Goal: Book appointment/travel/reservation

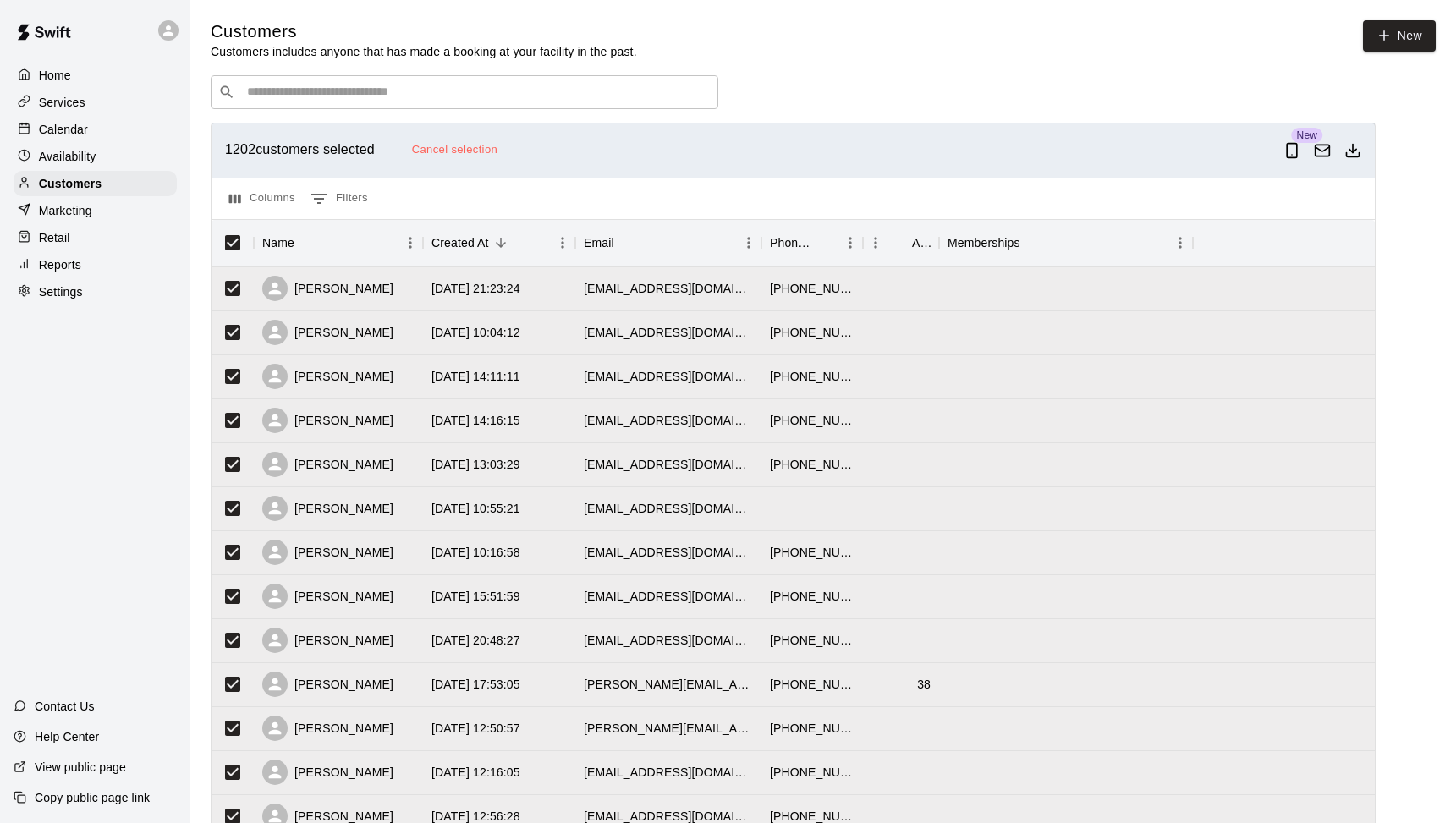
click at [34, 120] on div "Calendar" at bounding box center [95, 130] width 164 height 26
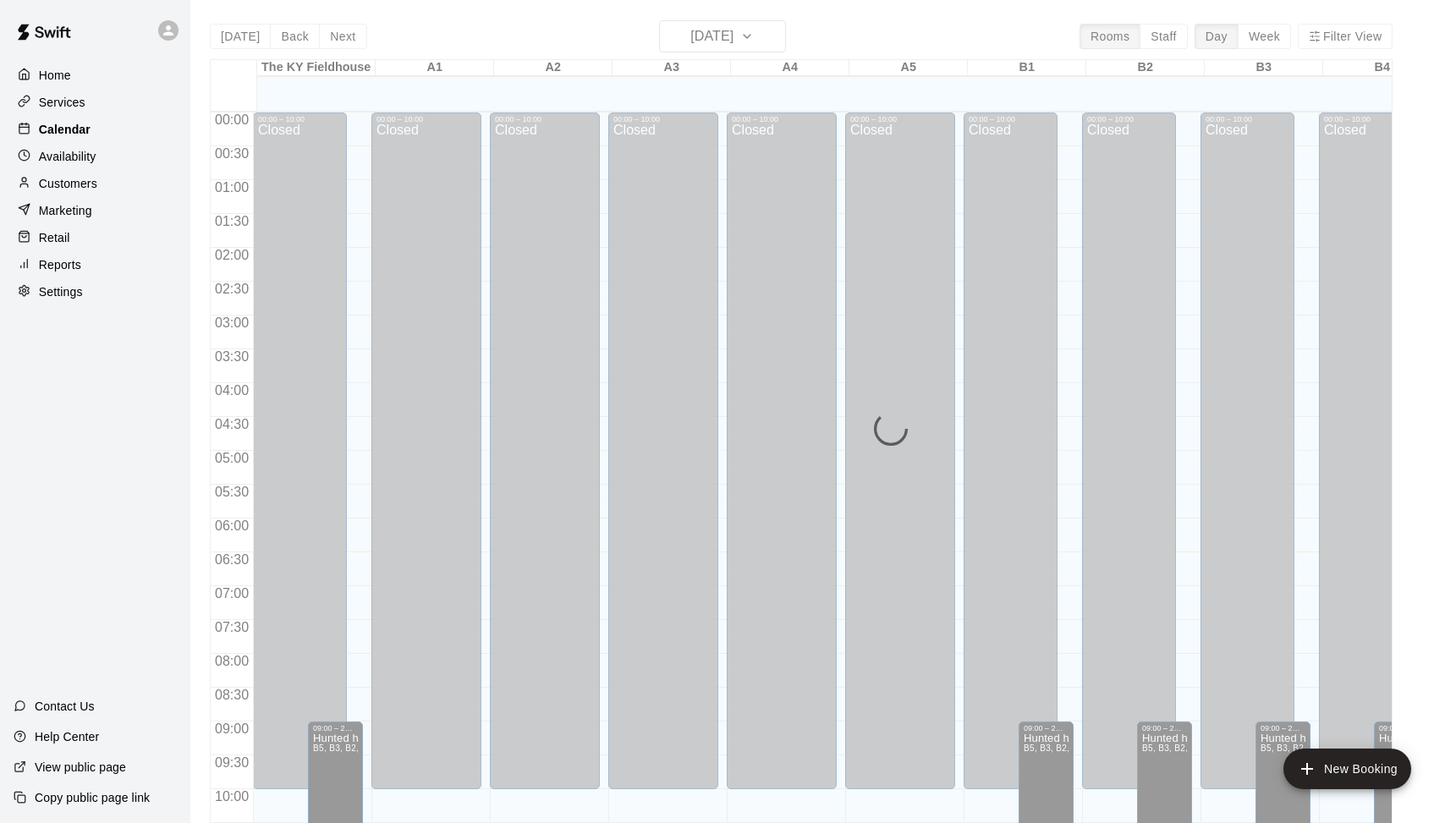
scroll to position [844, 0]
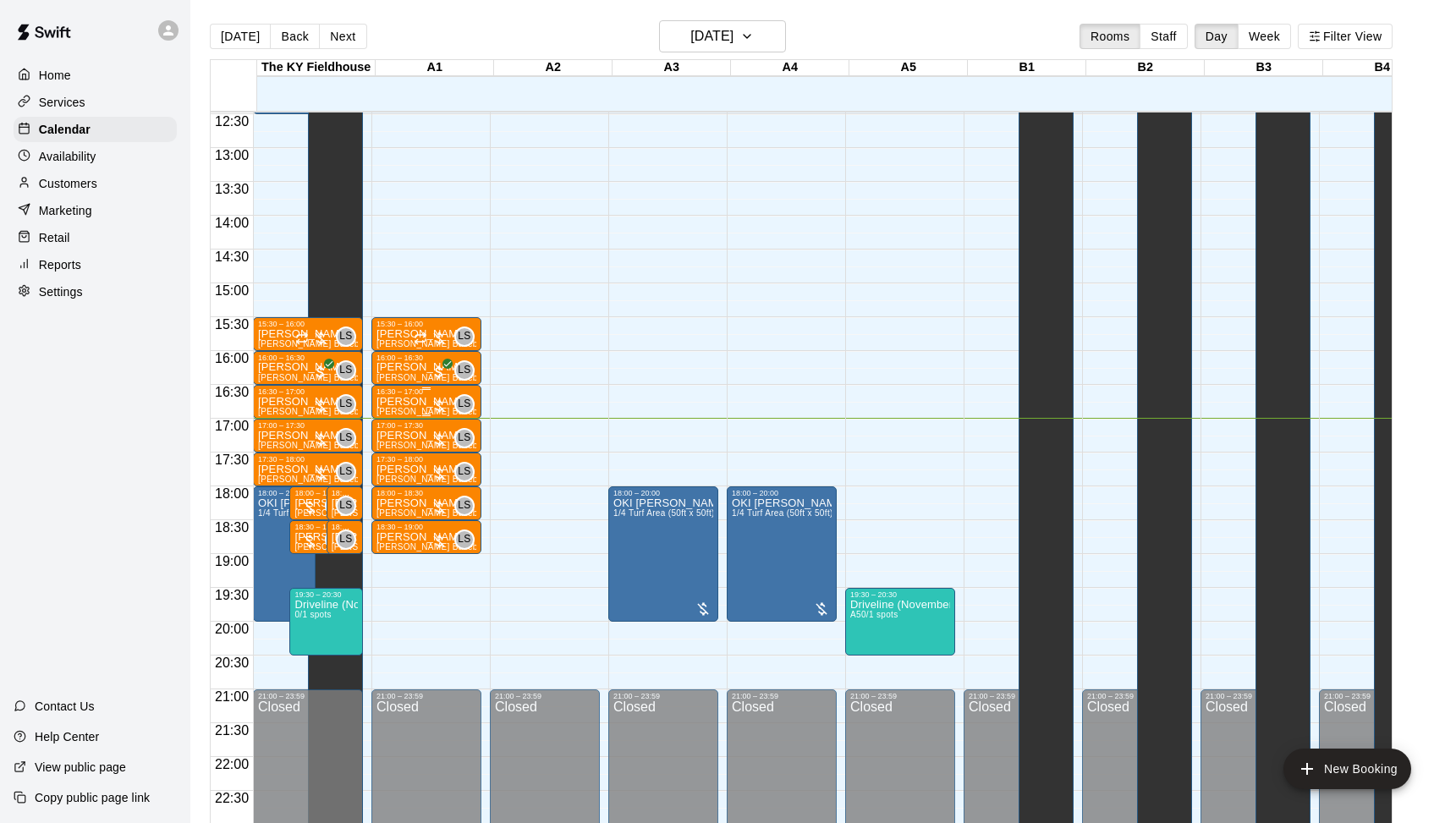
click at [442, 400] on div at bounding box center [439, 406] width 16 height 16
click at [445, 445] on button "edit" at bounding box center [450, 455] width 34 height 33
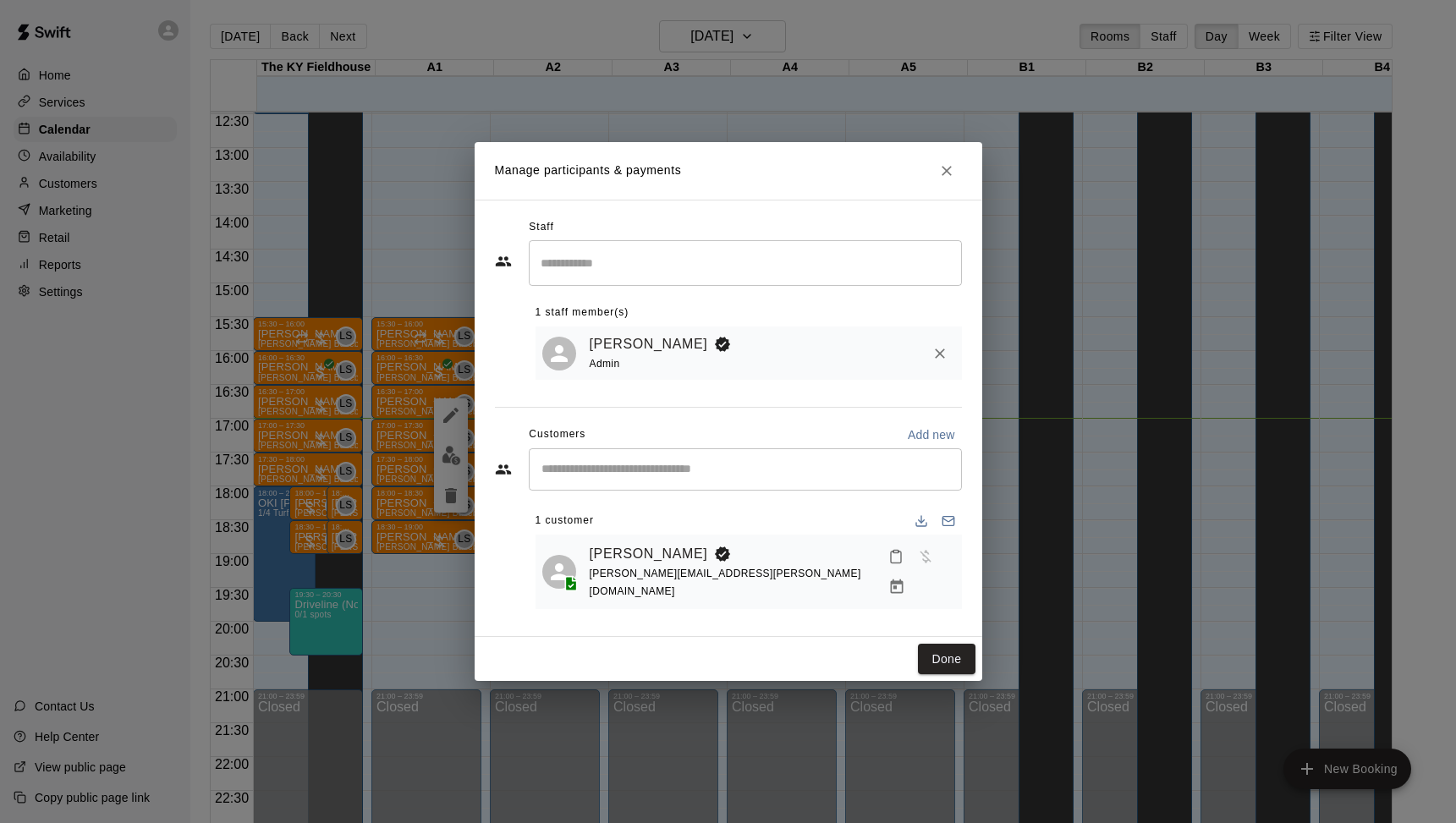
click at [905, 579] on icon "Manage bookings & payment" at bounding box center [896, 587] width 16 height 16
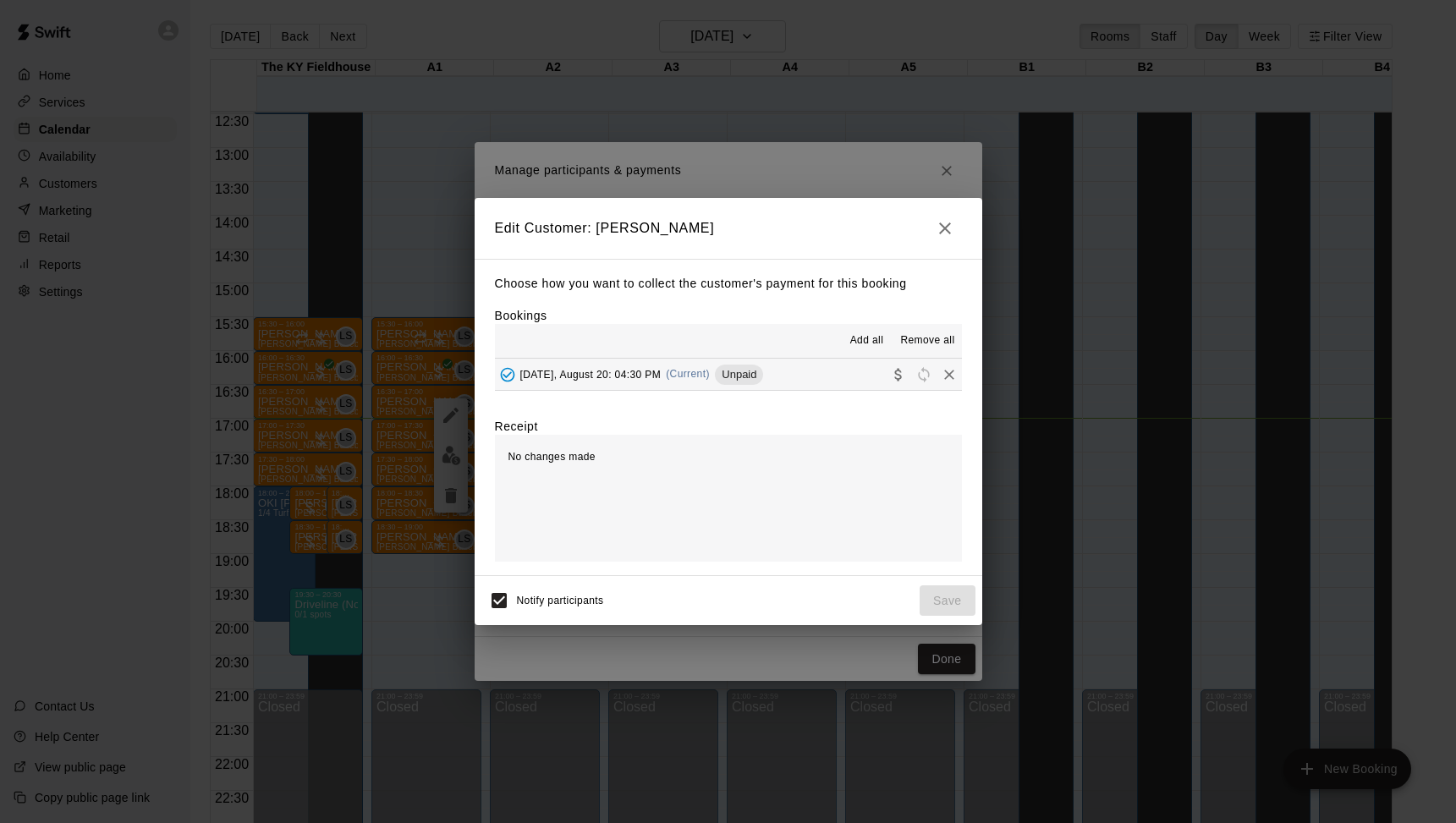
click at [706, 370] on span "(Current)" at bounding box center [688, 373] width 44 height 12
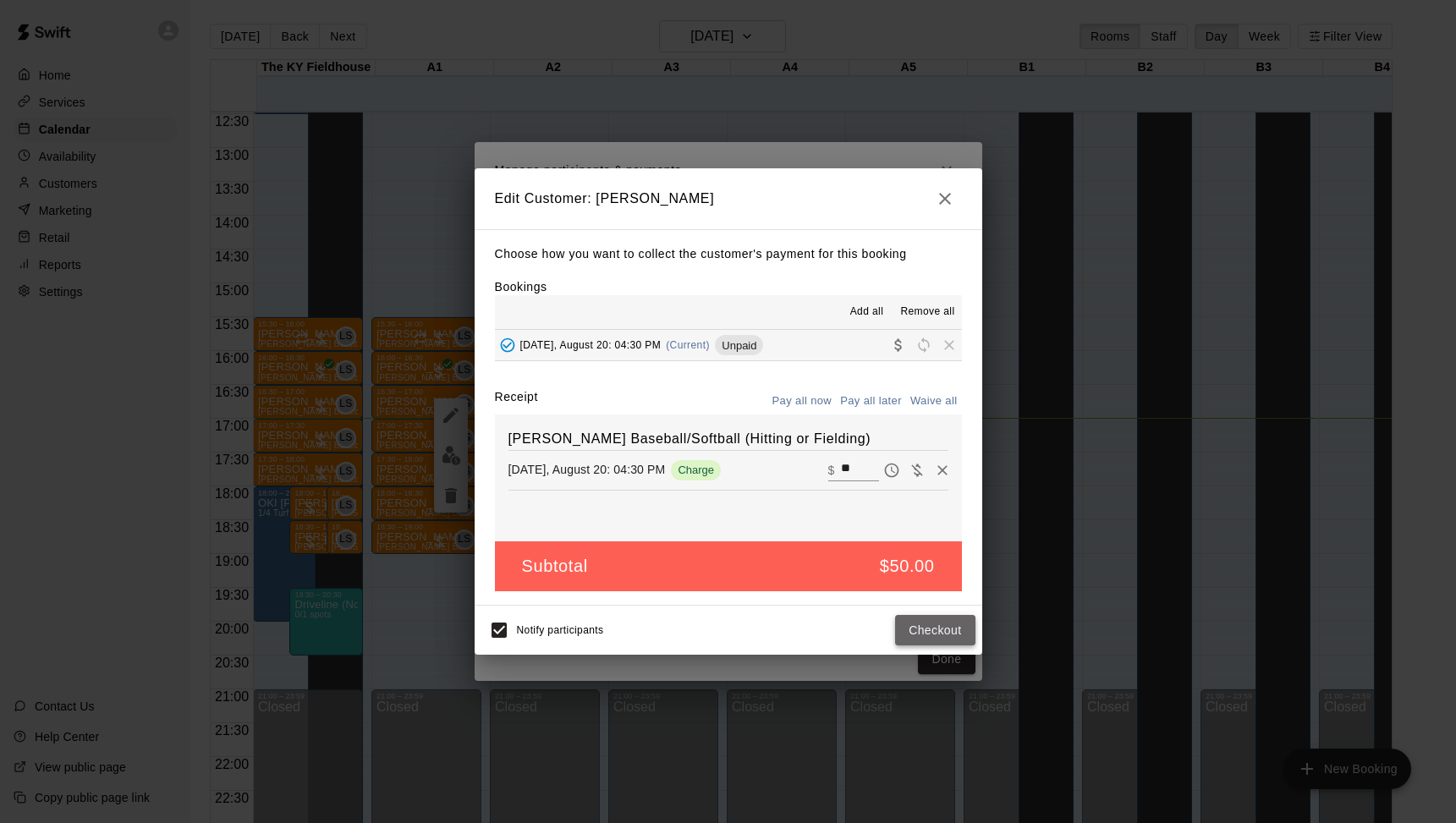
click at [956, 641] on button "Checkout" at bounding box center [935, 630] width 80 height 31
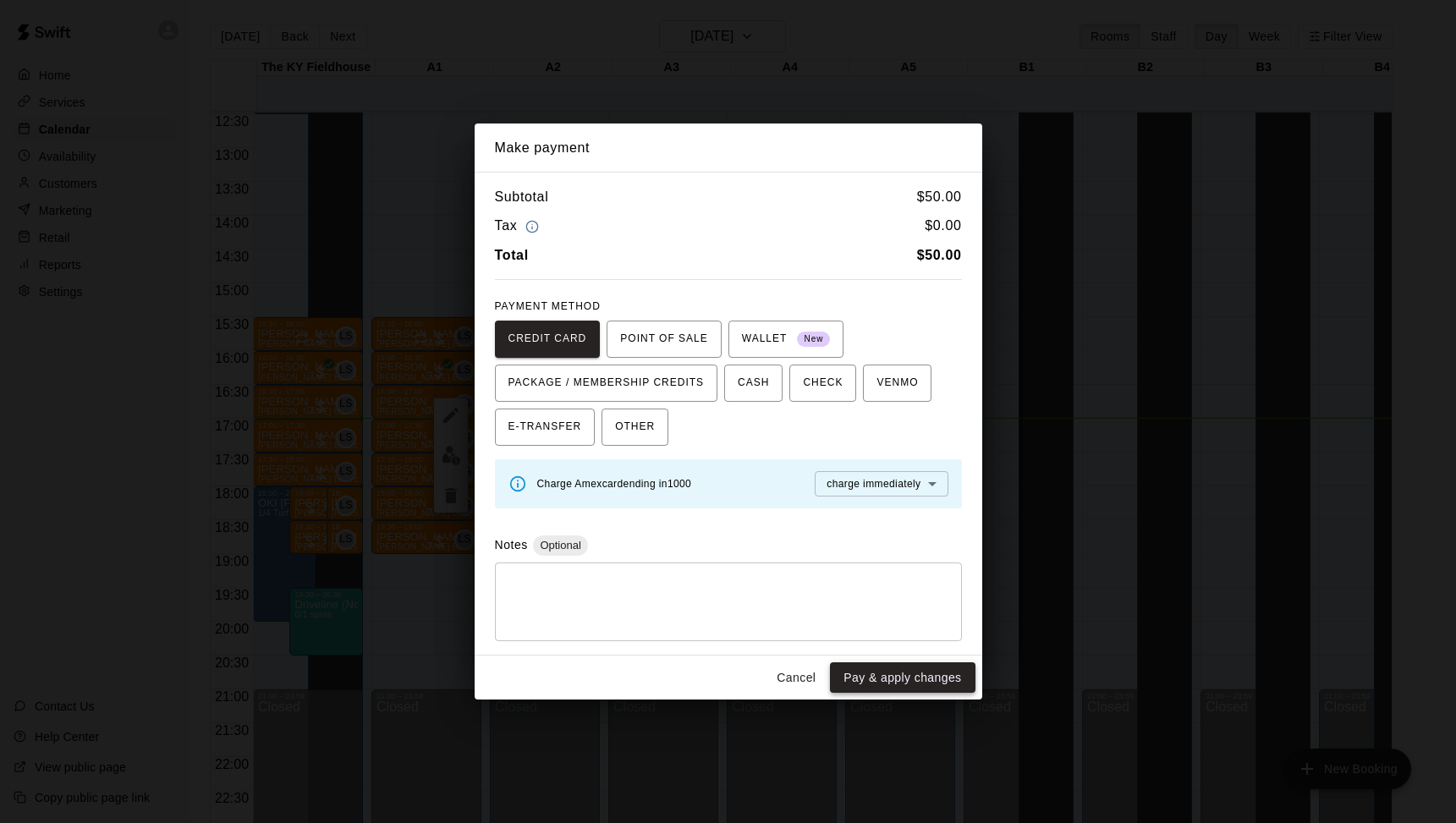
click at [930, 677] on button "Pay & apply changes" at bounding box center [902, 678] width 145 height 31
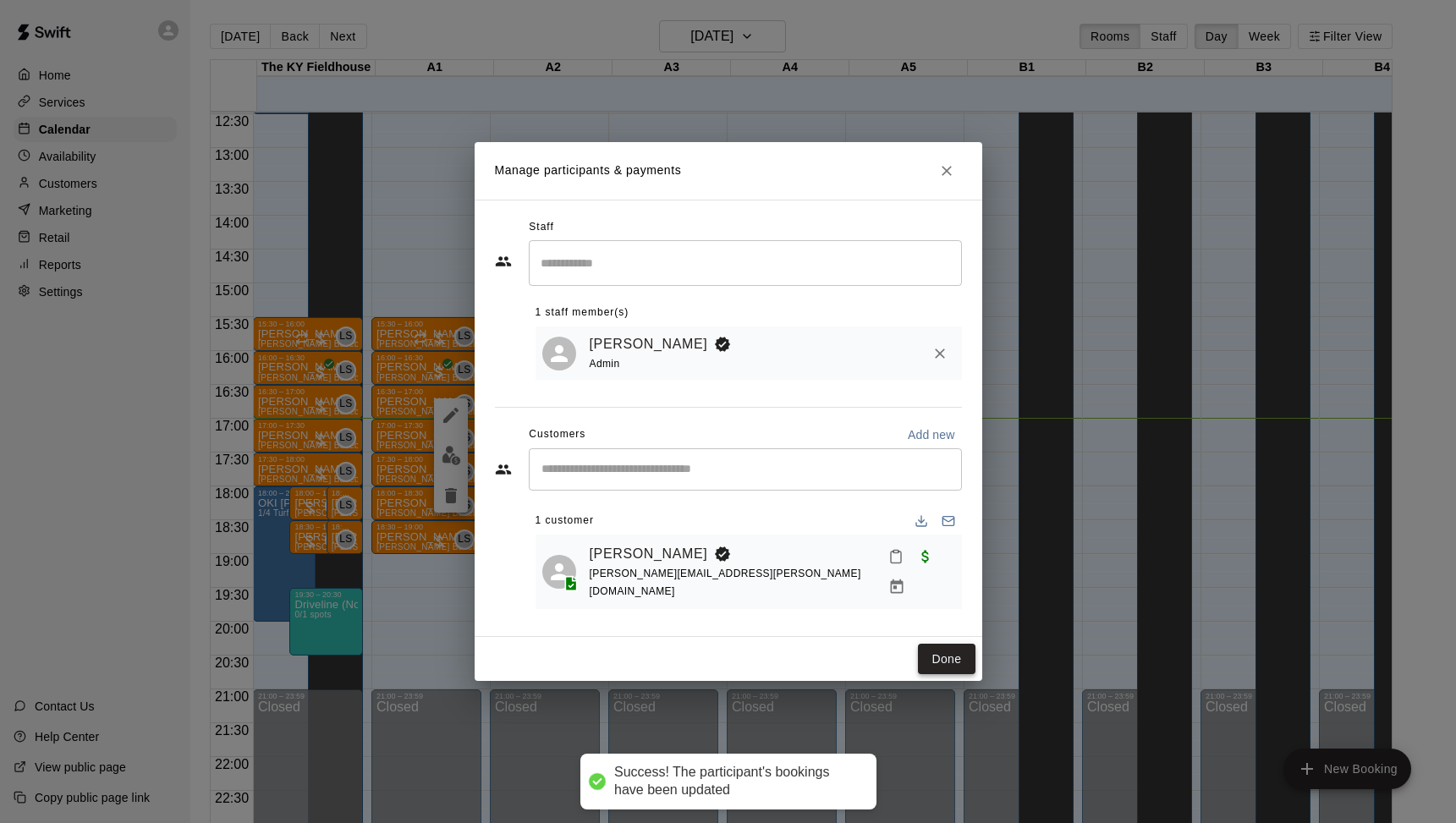
click at [948, 652] on button "Done" at bounding box center [947, 659] width 57 height 31
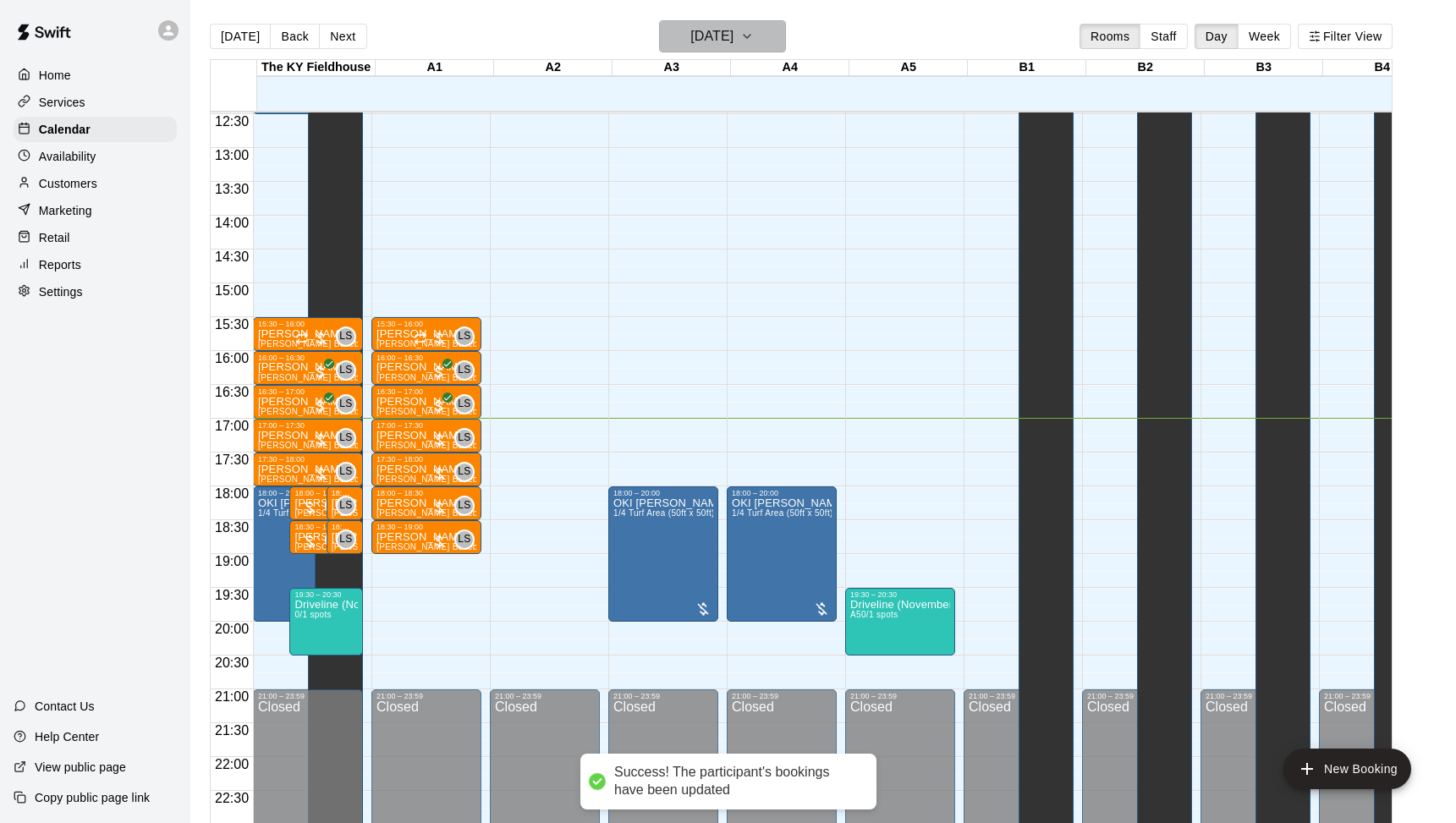
click at [726, 47] on h6 "[DATE]" at bounding box center [712, 37] width 43 height 24
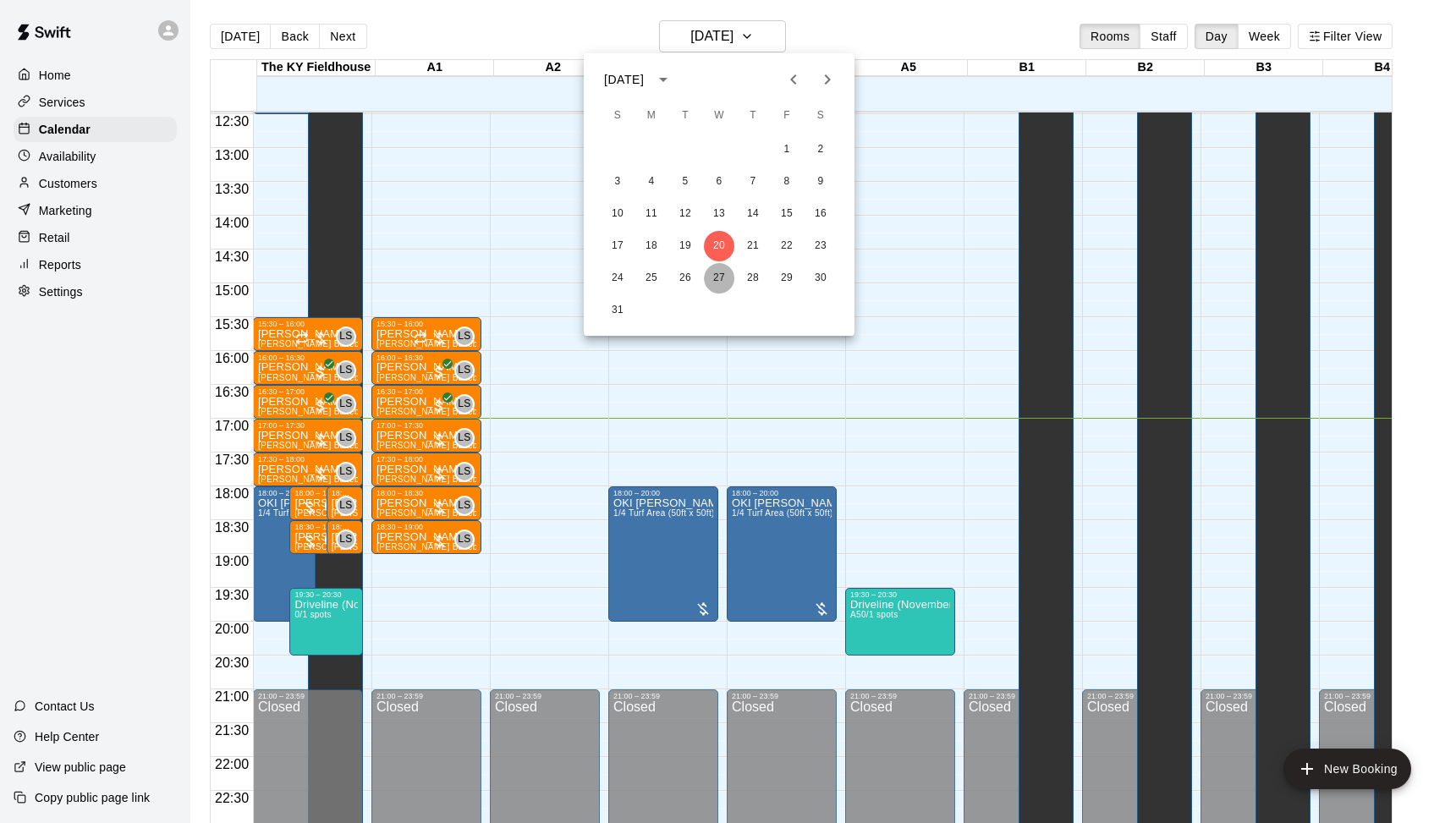
click at [723, 282] on button "27" at bounding box center [719, 278] width 30 height 30
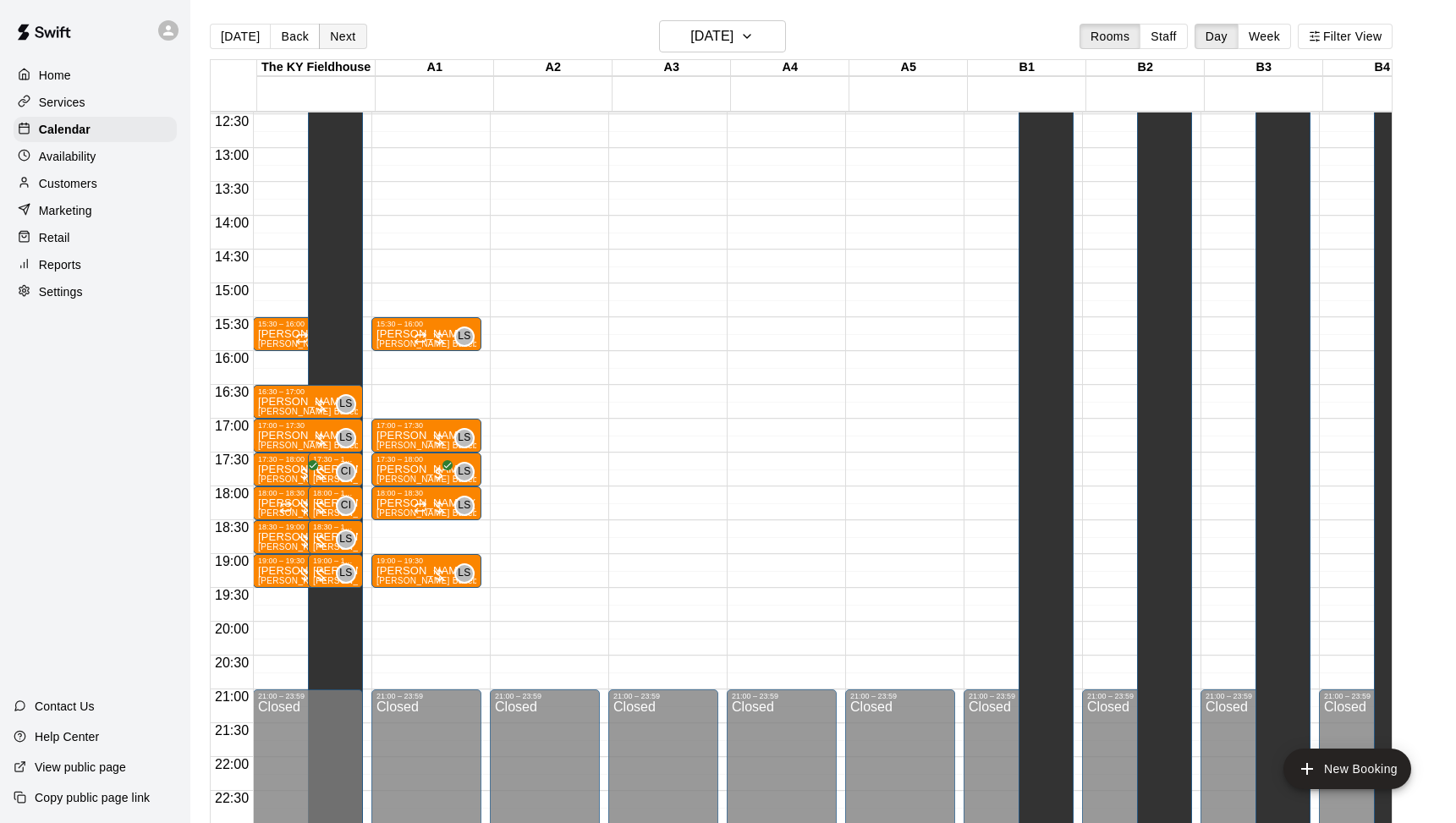
click at [351, 43] on button "Next" at bounding box center [343, 37] width 48 height 26
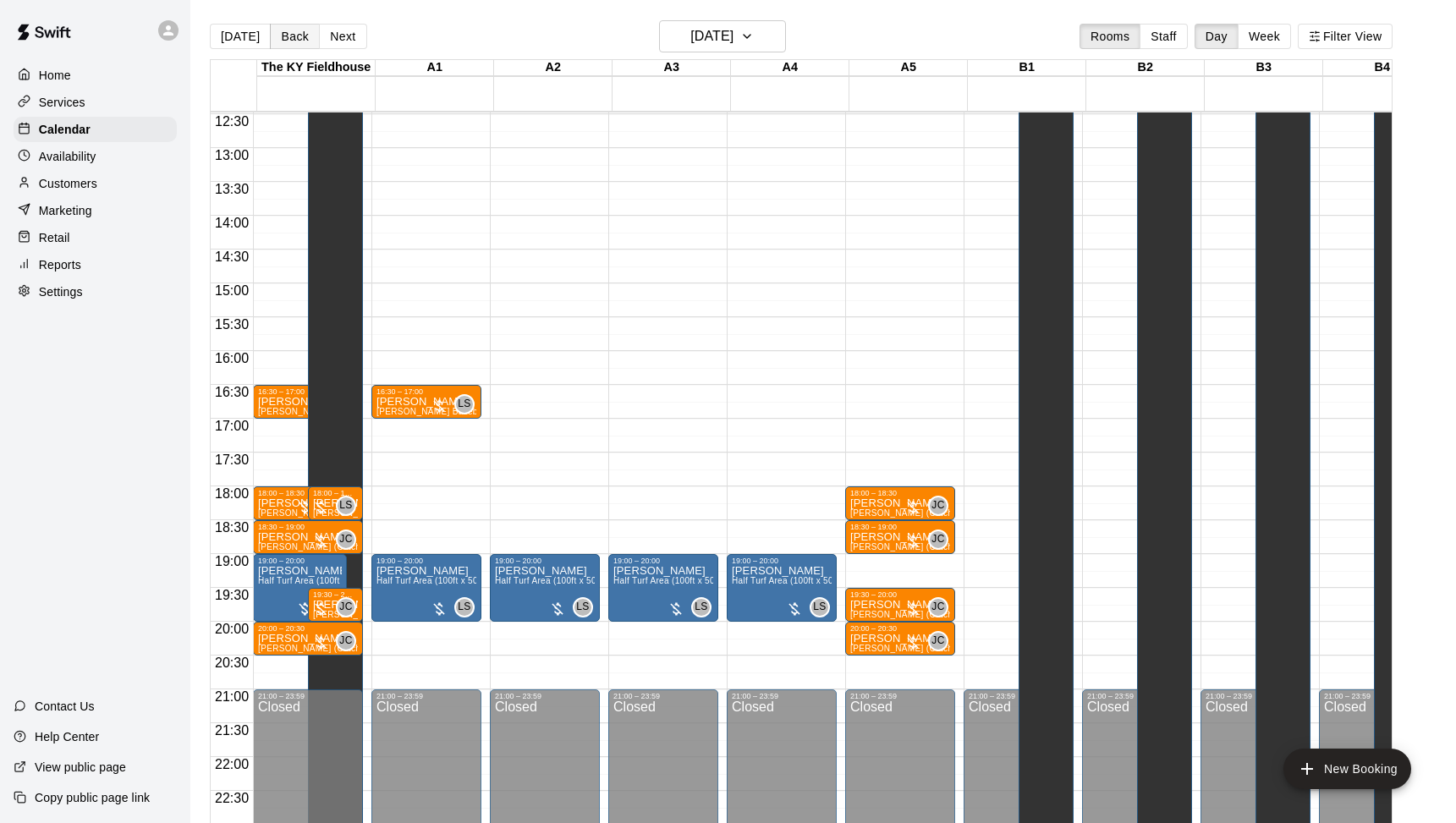
click at [308, 39] on button "Back" at bounding box center [294, 37] width 50 height 26
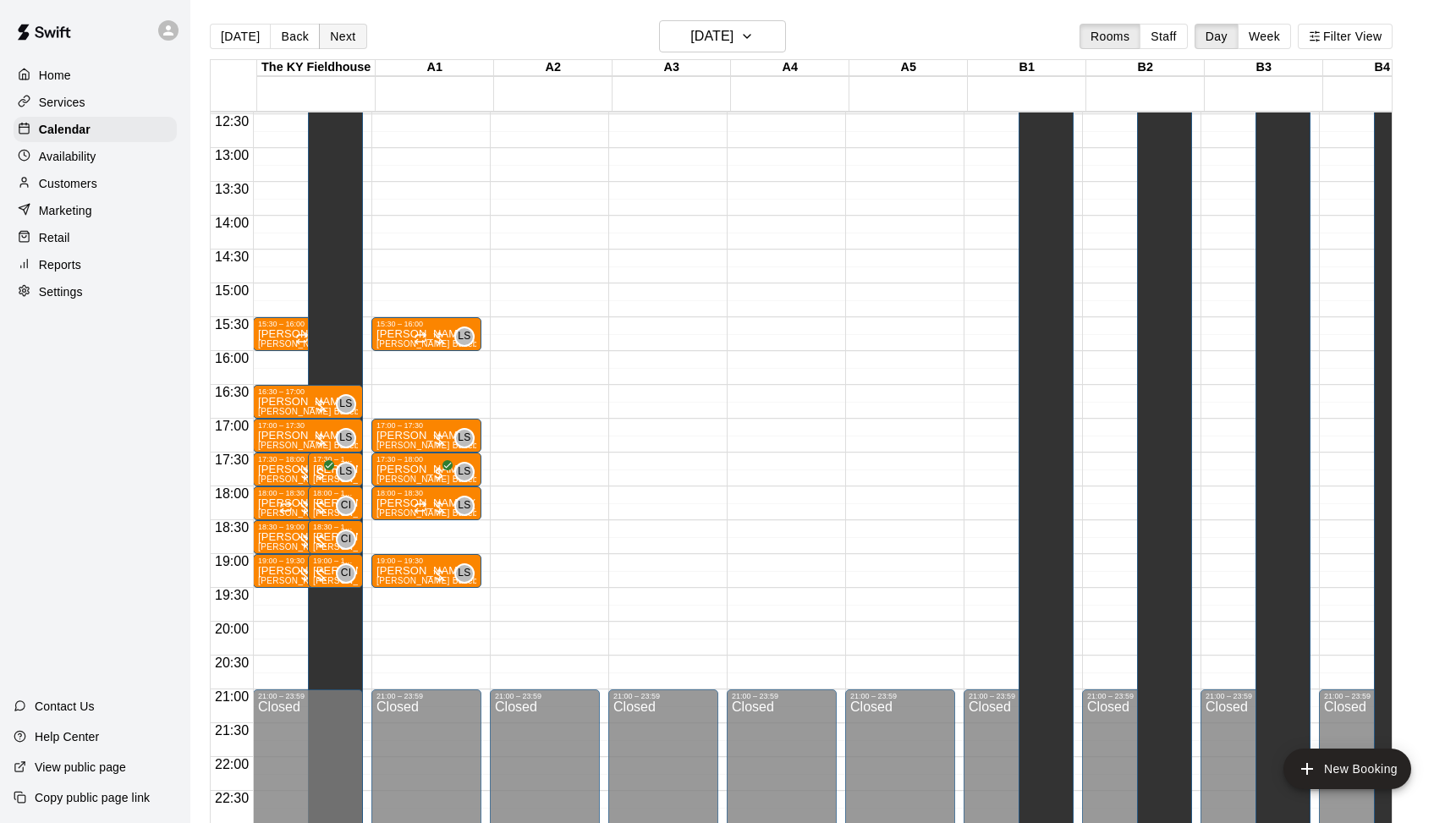
click at [344, 35] on button "Next" at bounding box center [343, 37] width 48 height 26
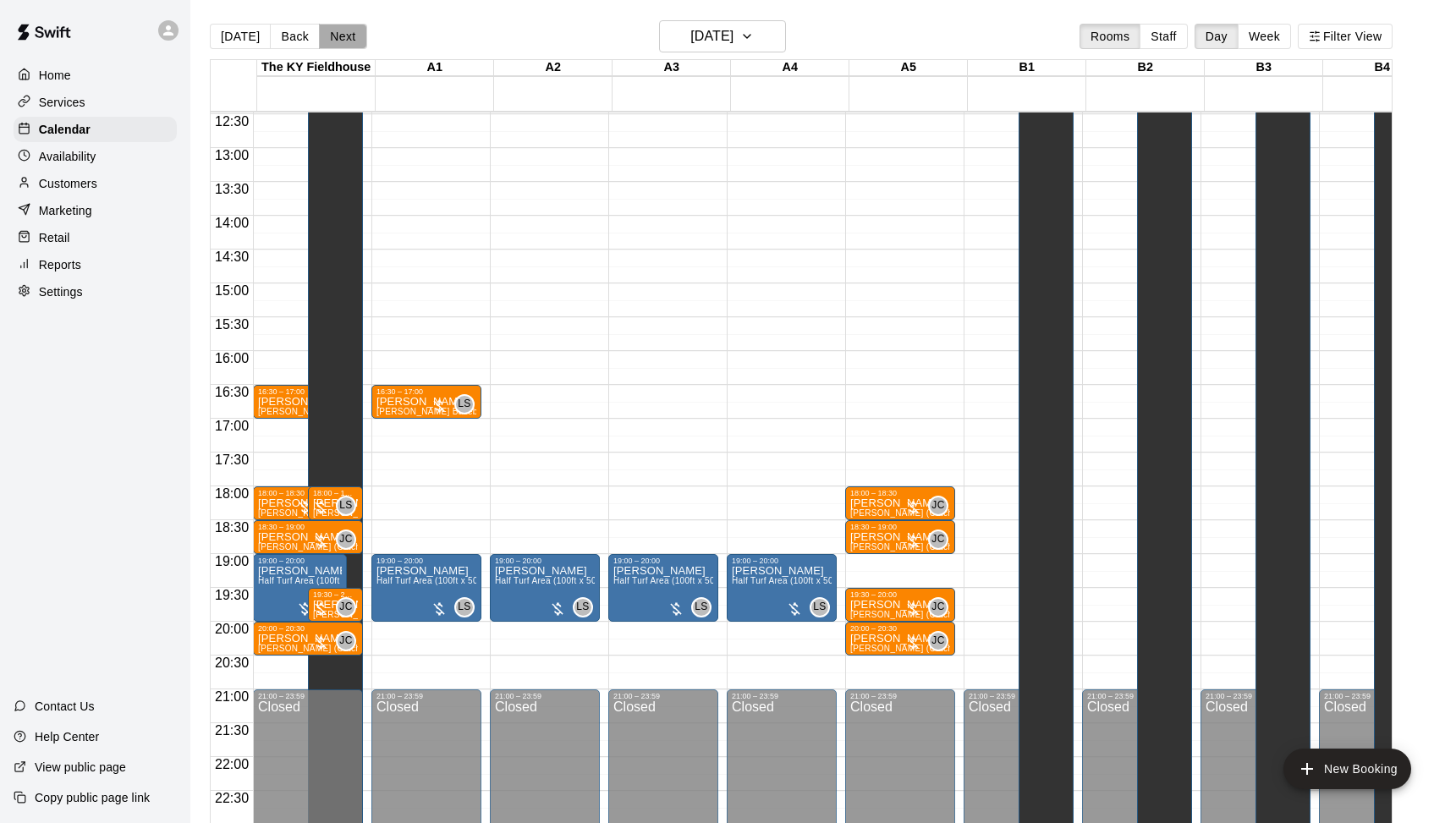
click at [344, 35] on button "Next" at bounding box center [343, 37] width 48 height 26
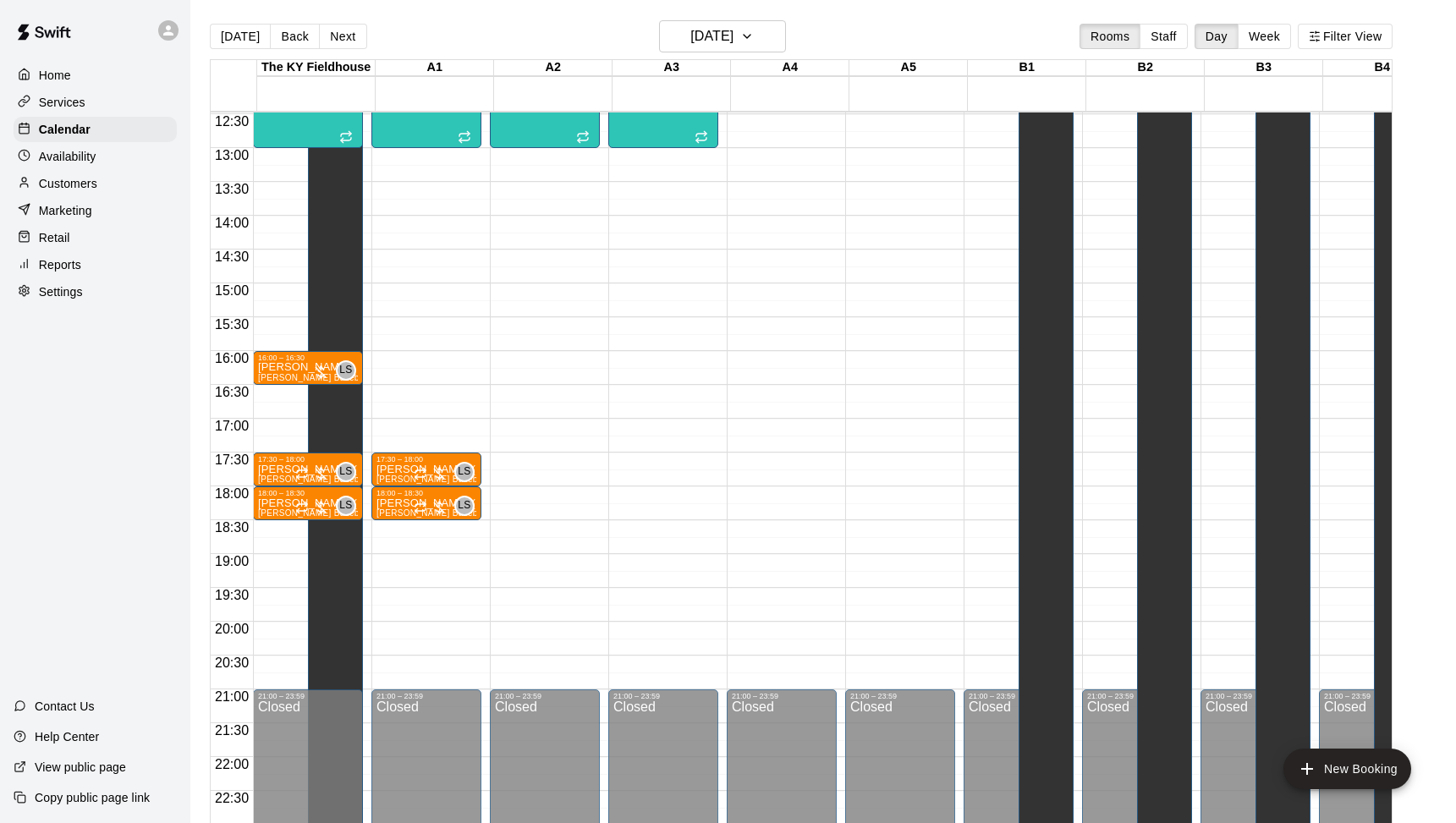
click at [423, 388] on div "00:00 – 10:00 Closed 10:00 – 11:00 Fire Flow 0/40 spots 12:00 – 13:00 Vinyasa F…" at bounding box center [426, 80] width 110 height 1624
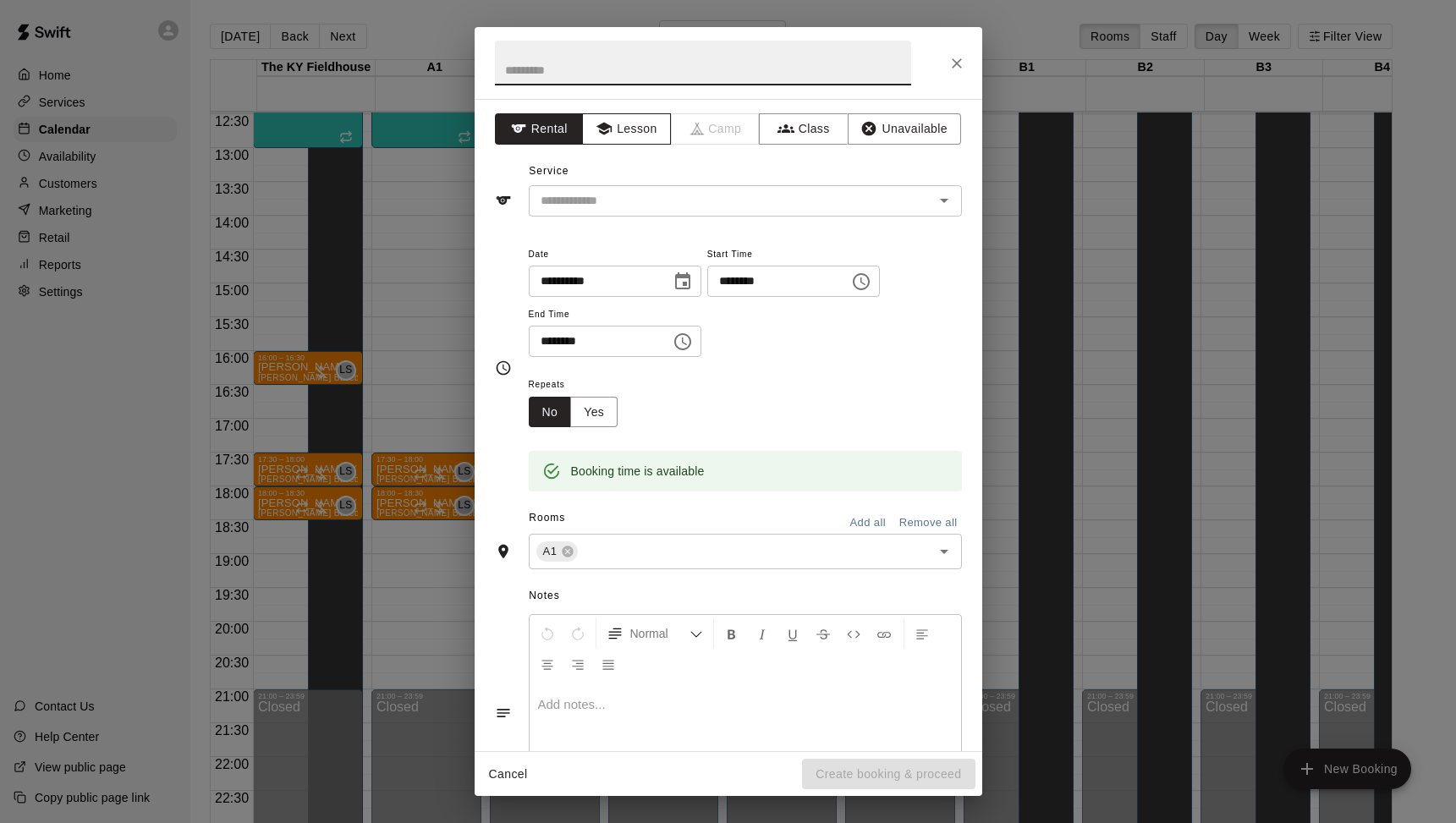
click at [626, 129] on button "Lesson" at bounding box center [626, 129] width 89 height 31
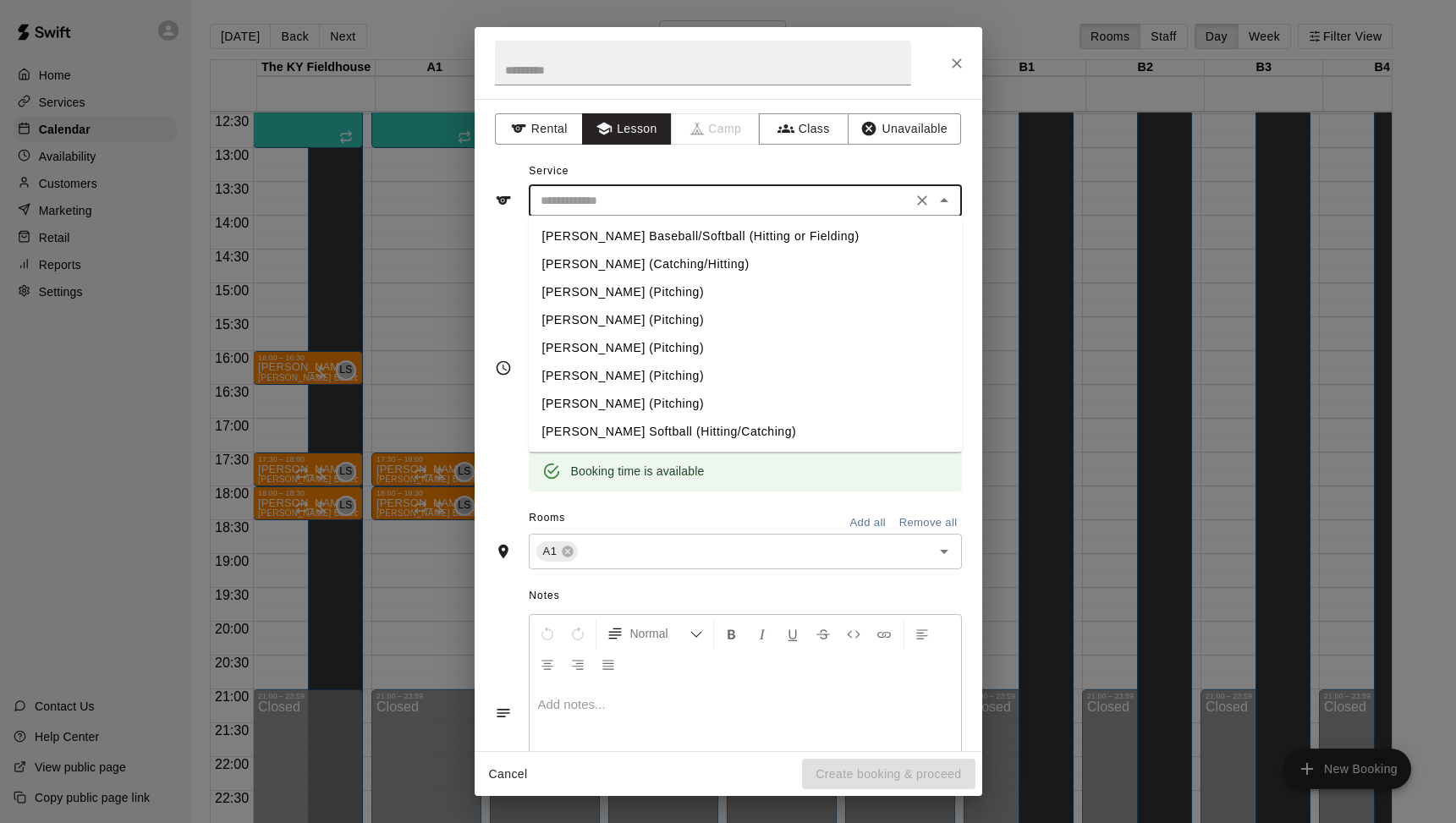
click at [616, 201] on input "text" at bounding box center [721, 200] width 373 height 21
click at [615, 236] on li "[PERSON_NAME] Baseball/Softball (Hitting or Fielding)" at bounding box center [745, 236] width 434 height 28
type input "**********"
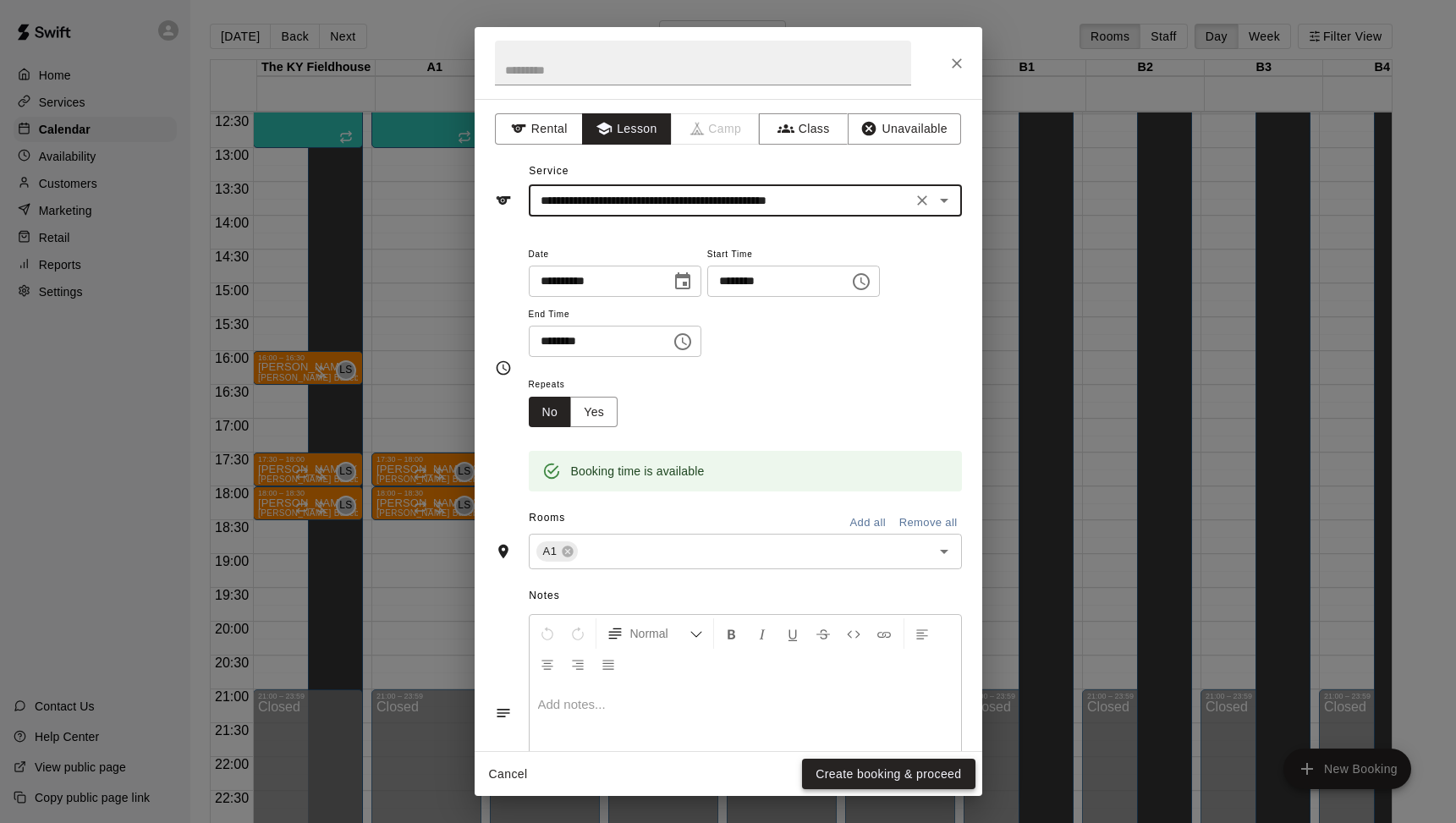
click at [828, 774] on button "Create booking & proceed" at bounding box center [888, 775] width 173 height 31
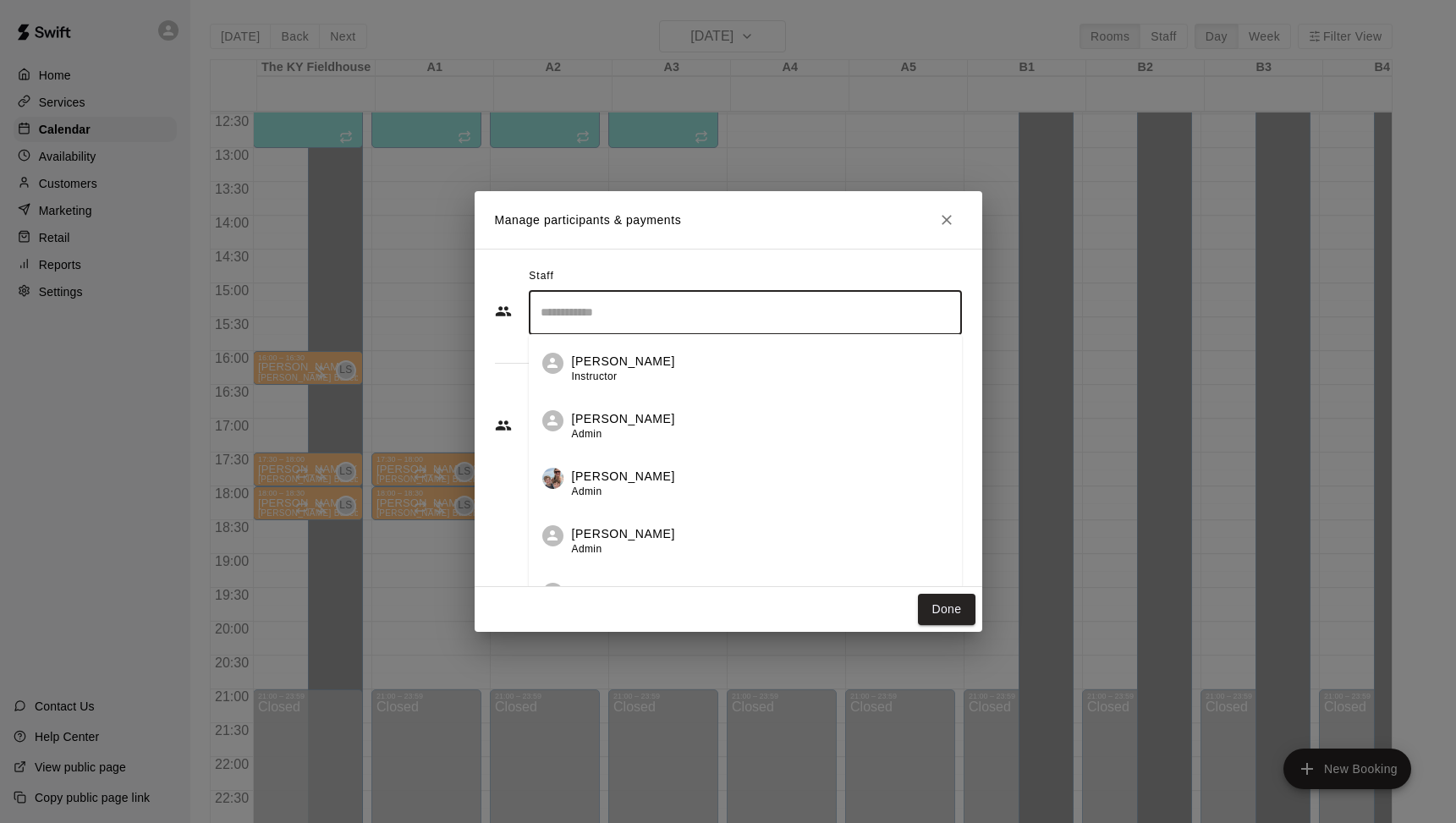
click at [599, 318] on input "Search staff" at bounding box center [744, 313] width 418 height 29
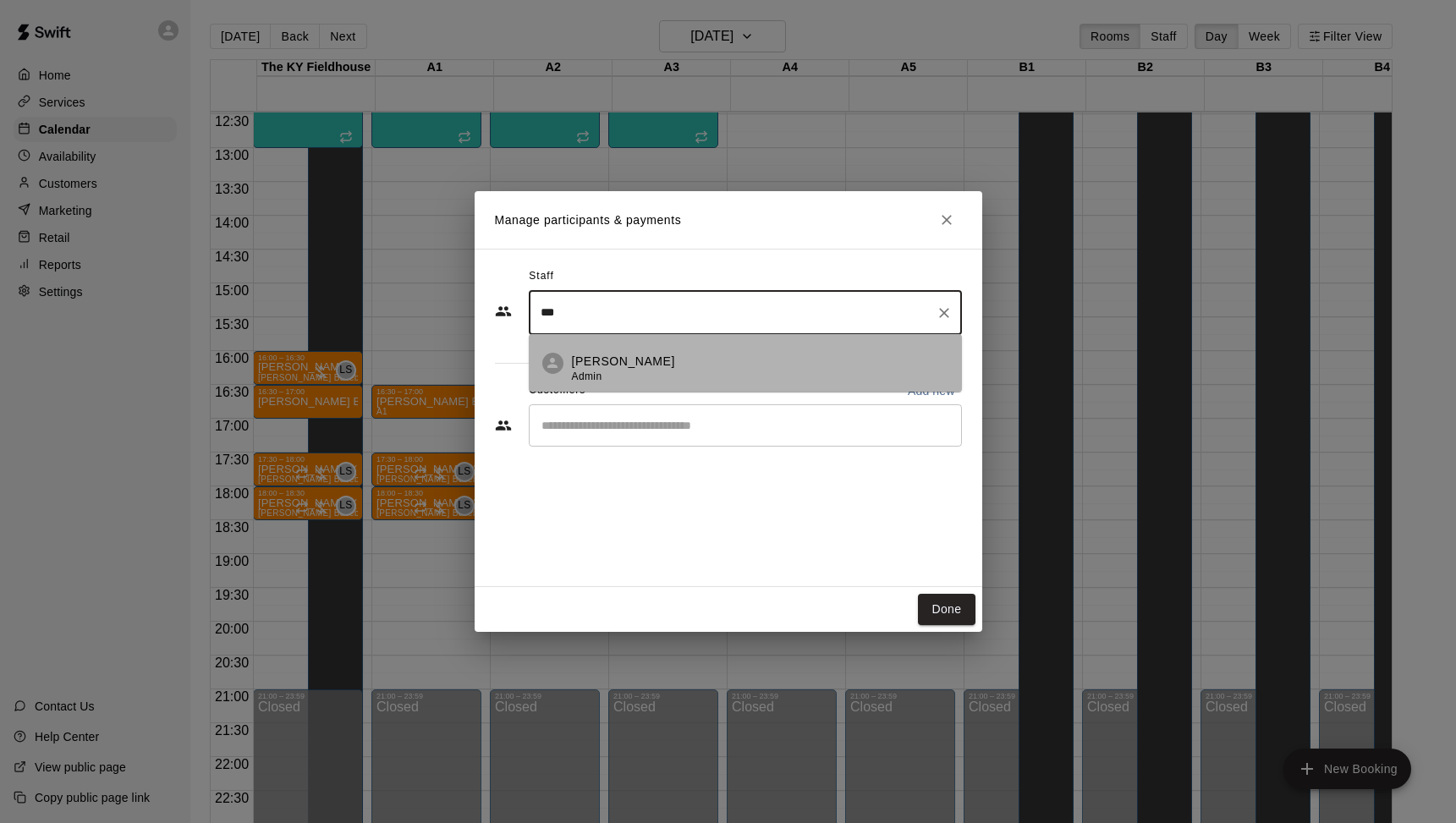
click at [576, 356] on p "[PERSON_NAME]" at bounding box center [623, 361] width 103 height 17
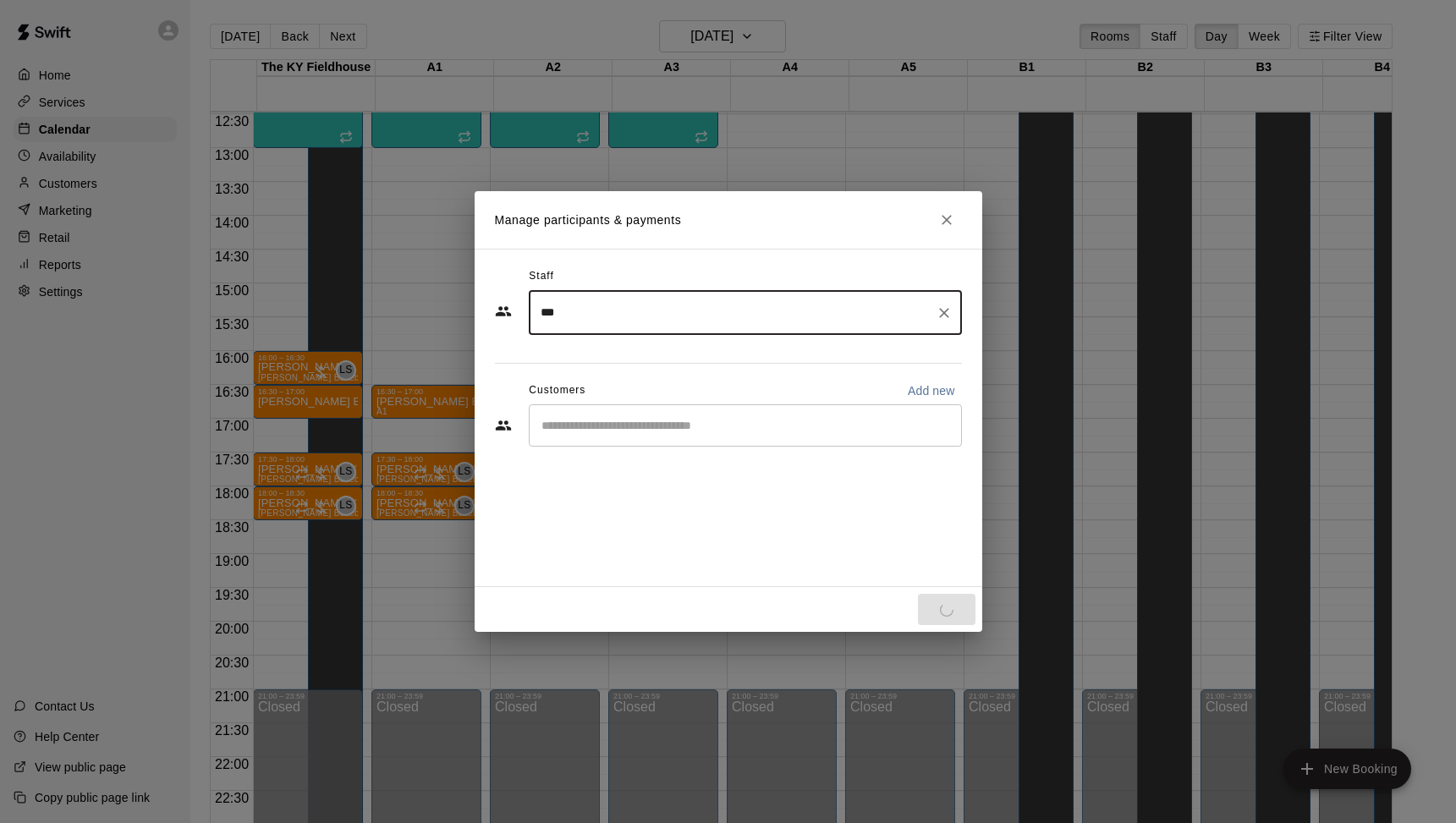
type input "***"
click at [608, 428] on input "Start typing to search customers..." at bounding box center [744, 425] width 418 height 16
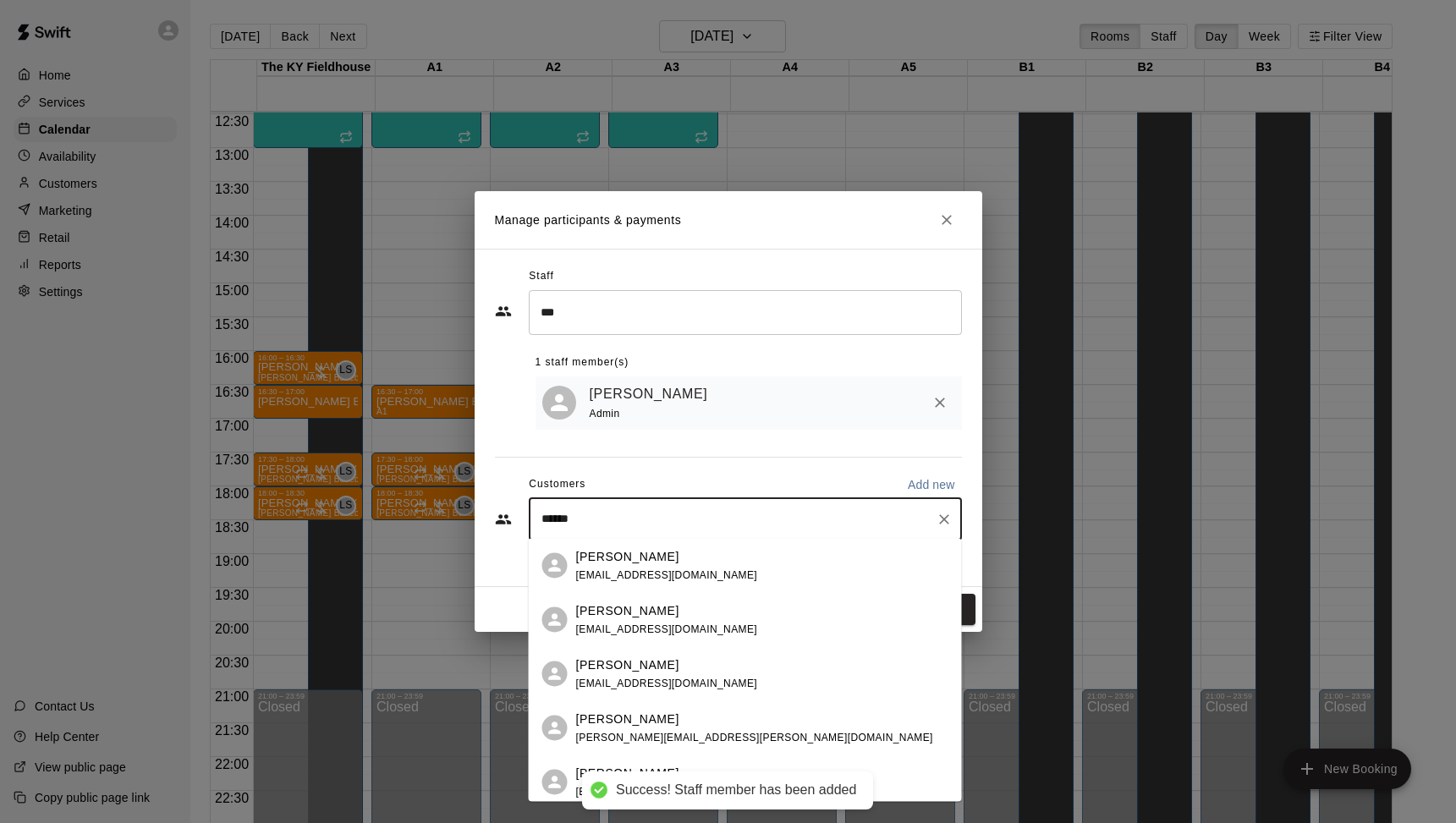
type input "******"
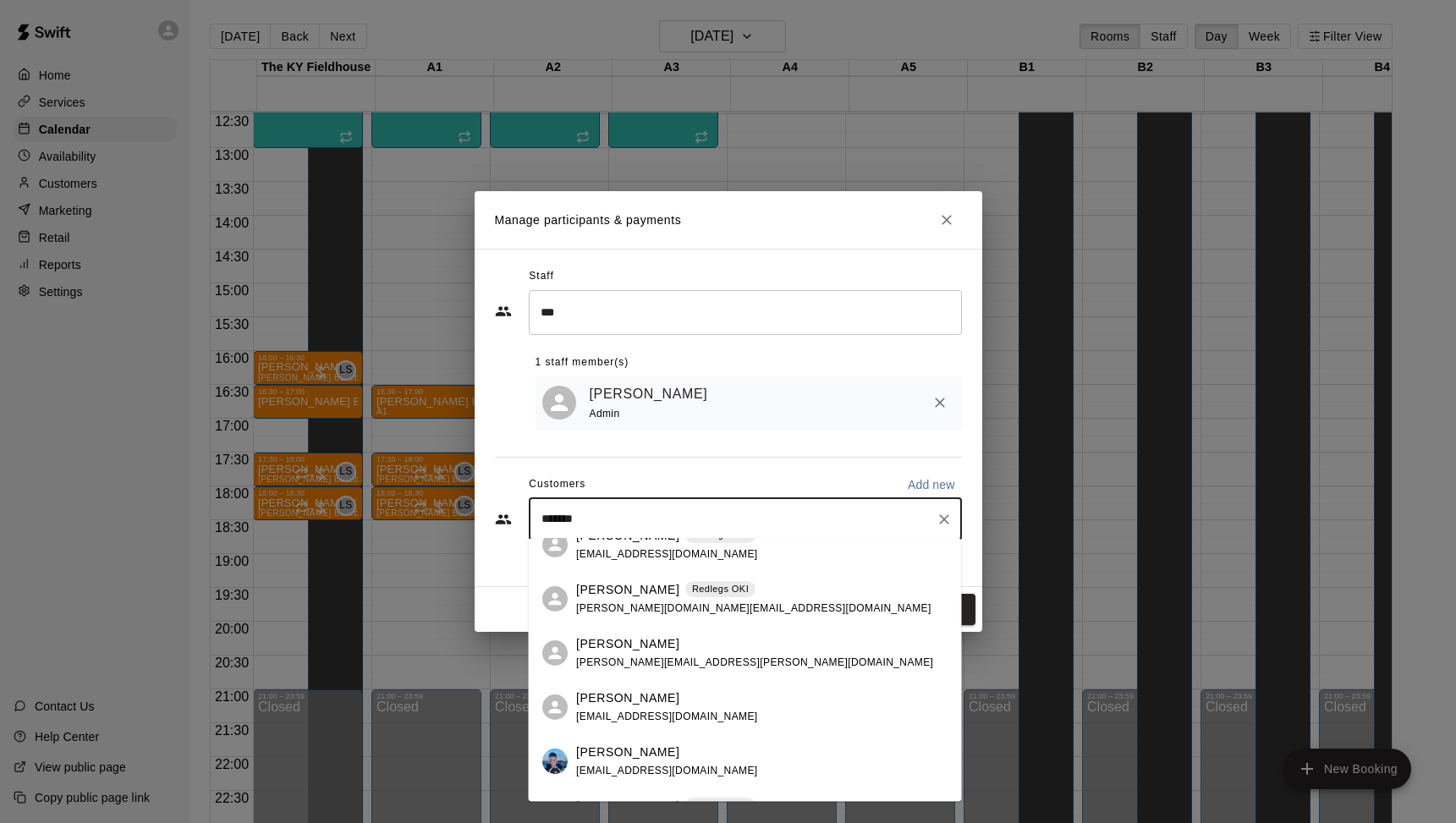
scroll to position [401, 0]
click at [675, 657] on span "[PERSON_NAME][EMAIL_ADDRESS][PERSON_NAME][DOMAIN_NAME]" at bounding box center [755, 659] width 357 height 12
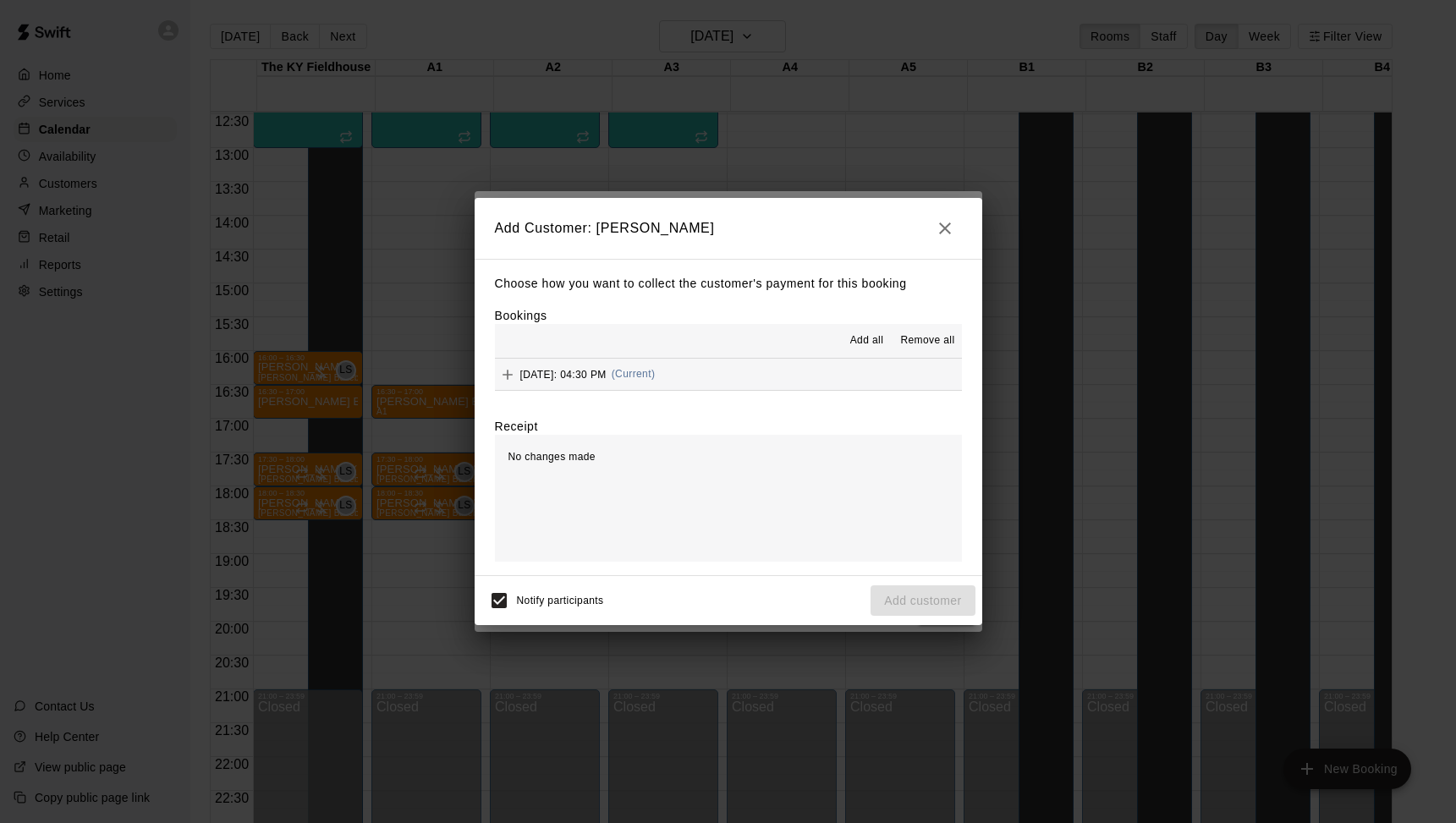
click at [656, 377] on span "(Current)" at bounding box center [634, 373] width 44 height 12
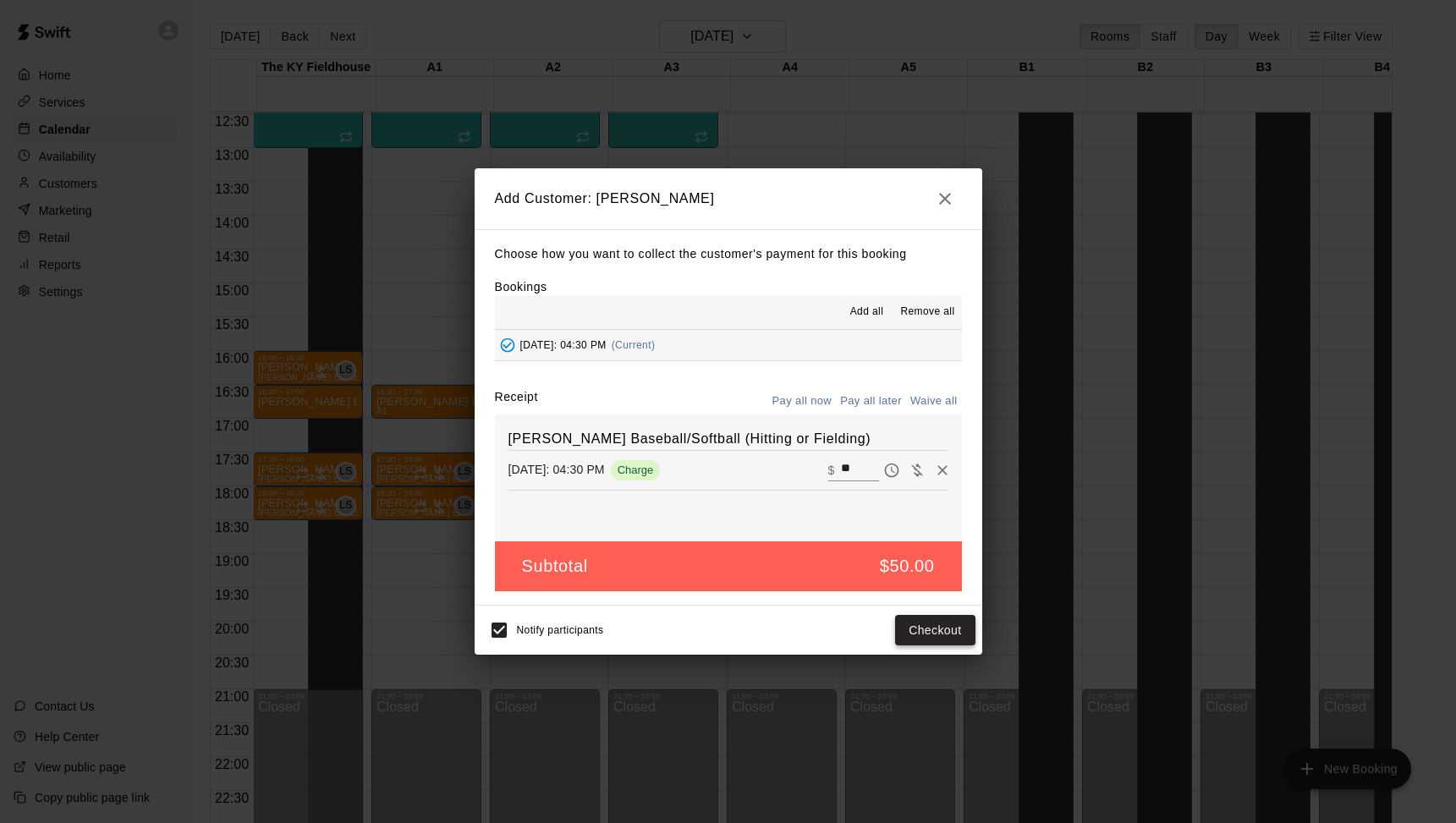
click at [947, 634] on button "Checkout" at bounding box center [935, 630] width 80 height 31
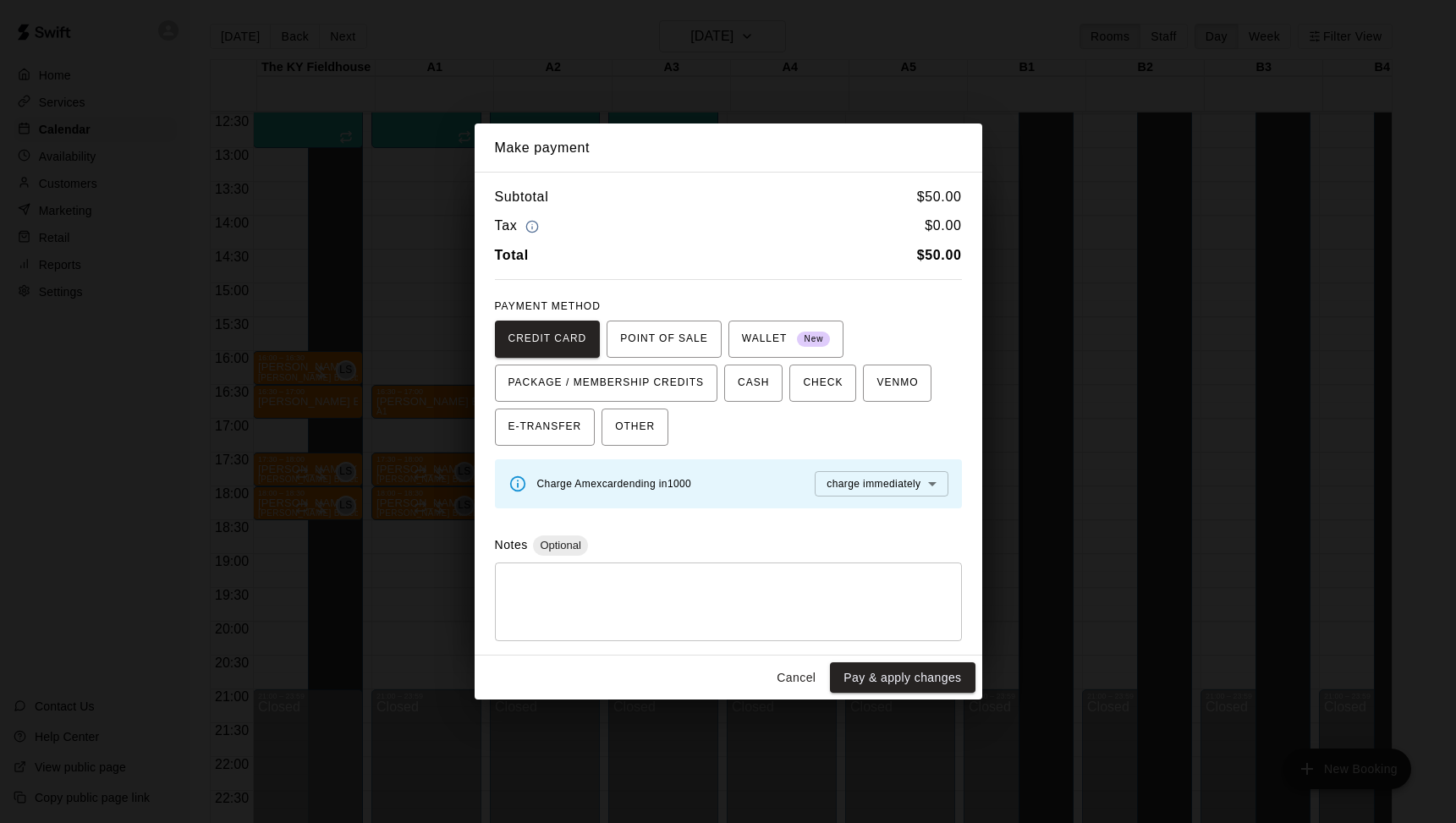
click at [791, 675] on button "Cancel" at bounding box center [796, 678] width 54 height 31
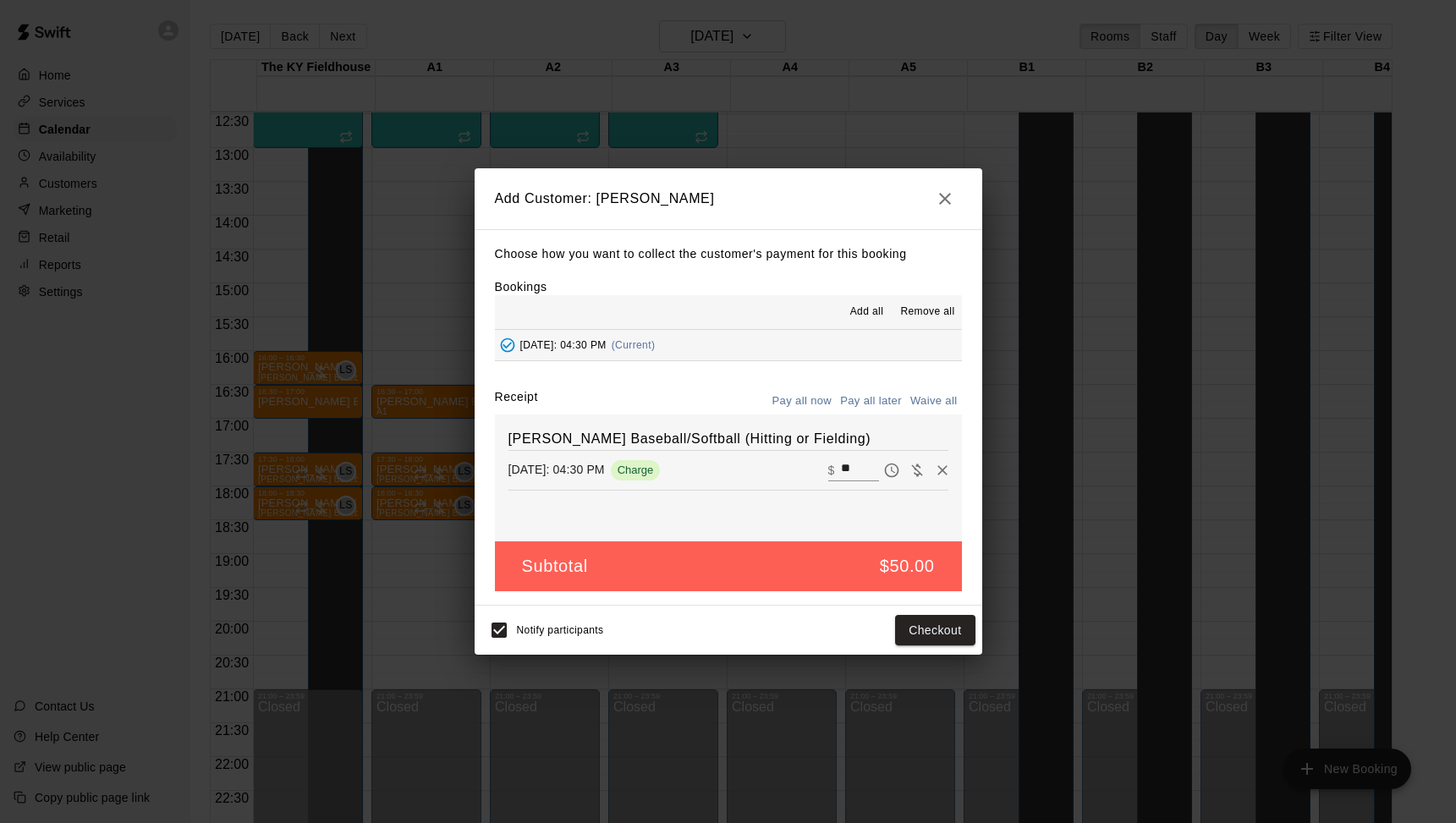
click at [865, 400] on button "Pay all later" at bounding box center [871, 401] width 70 height 27
click at [943, 638] on button "Add customer" at bounding box center [923, 630] width 104 height 31
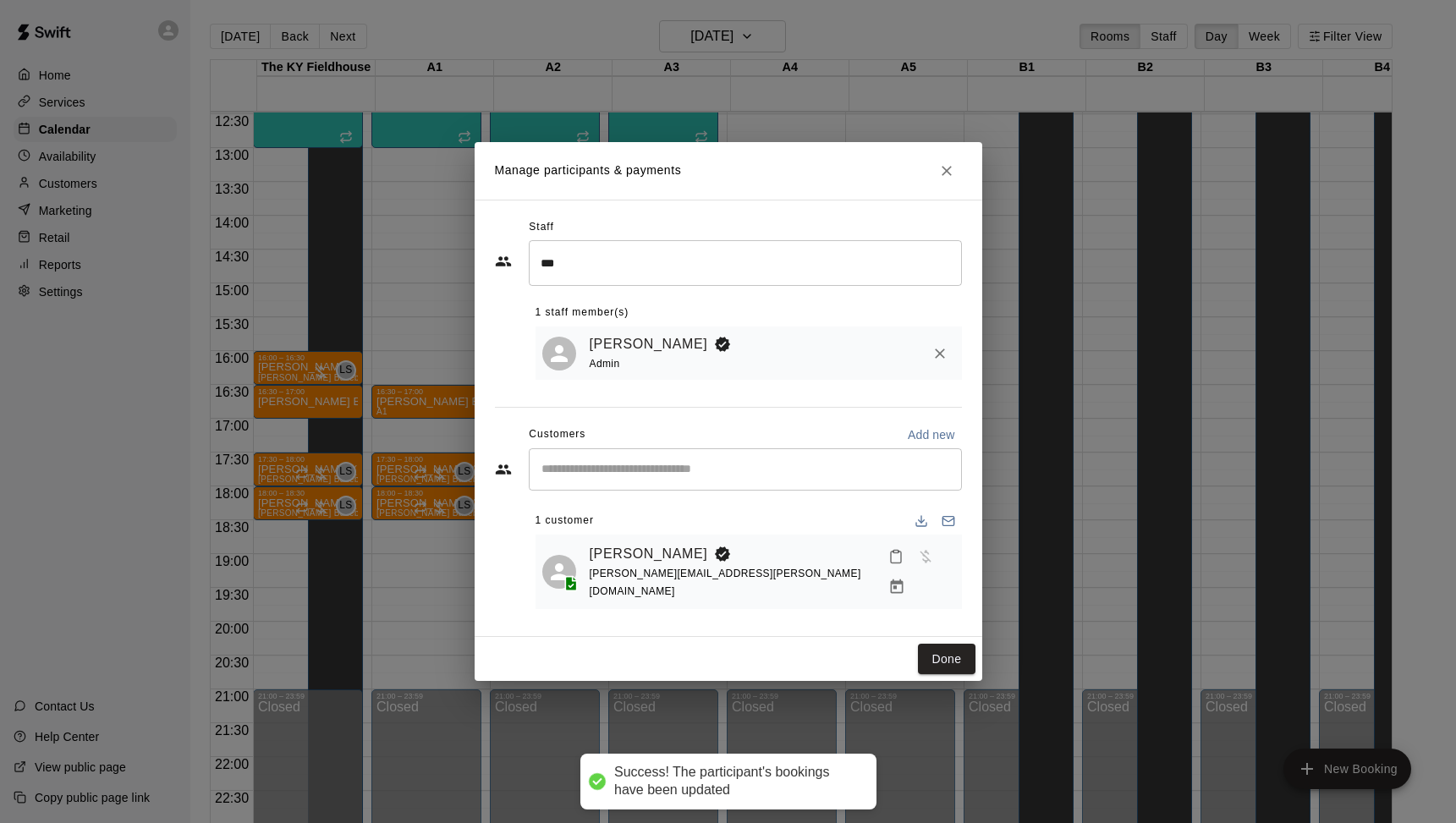
click at [943, 644] on button "Done" at bounding box center [947, 659] width 57 height 31
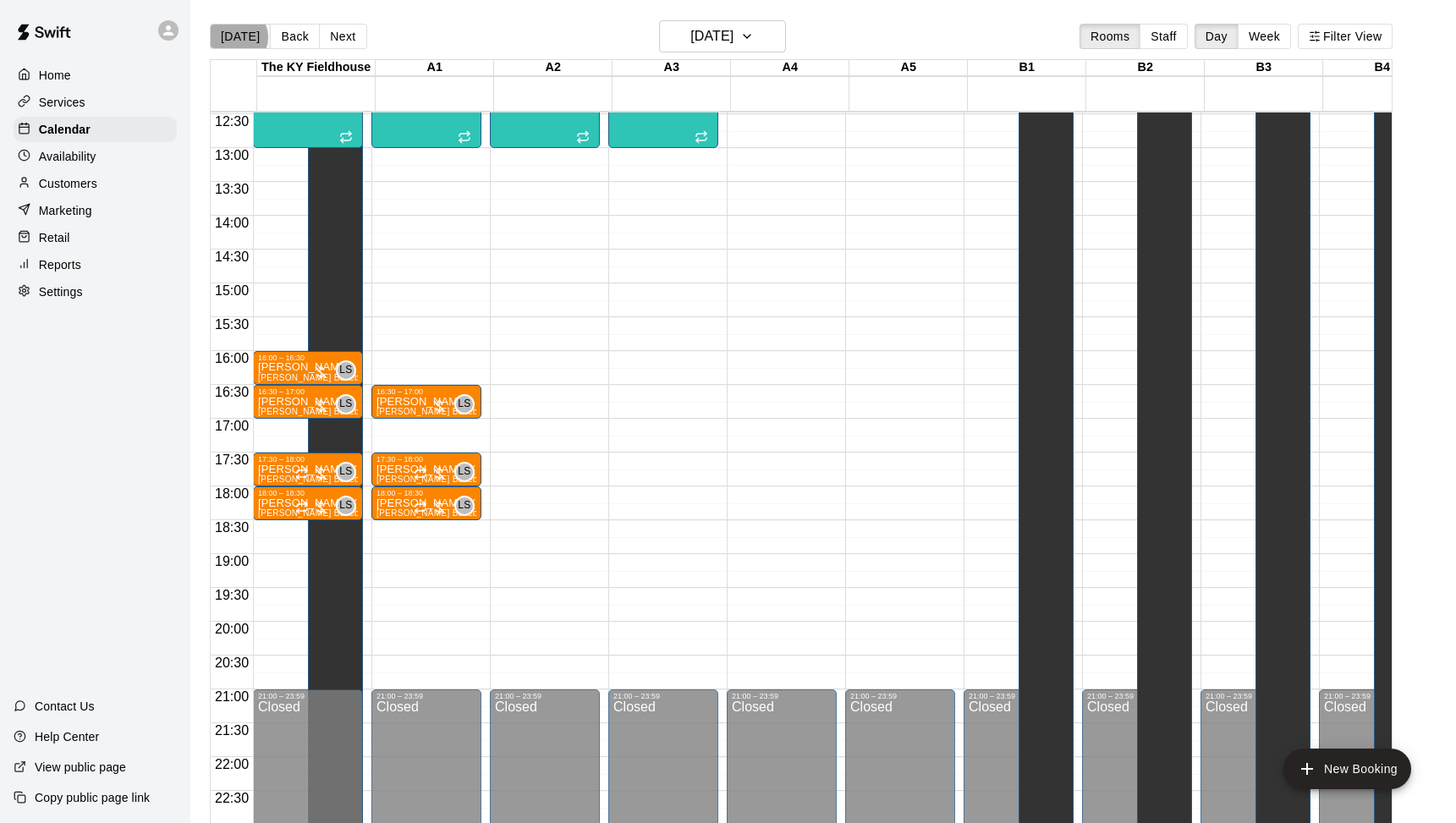
click at [237, 37] on button "[DATE]" at bounding box center [240, 37] width 61 height 26
